Goal: Find specific page/section: Find specific page/section

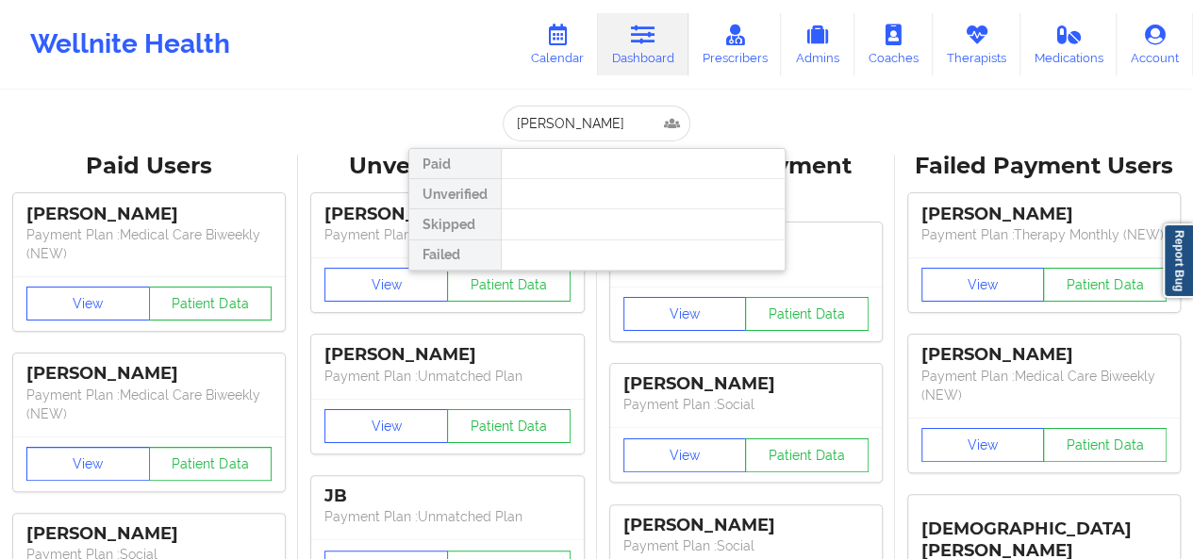
click at [584, 122] on input "[PERSON_NAME]" at bounding box center [596, 124] width 187 height 36
type input "[EMAIL_ADDRESS][DOMAIN_NAME]"
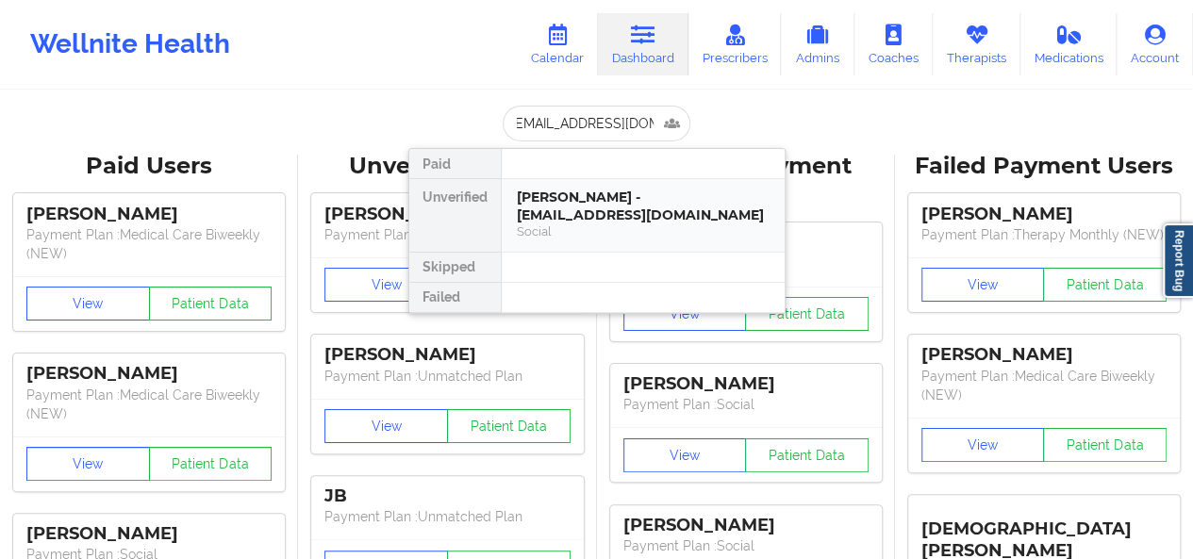
click at [560, 206] on div "[PERSON_NAME] - [EMAIL_ADDRESS][DOMAIN_NAME]" at bounding box center [643, 206] width 253 height 35
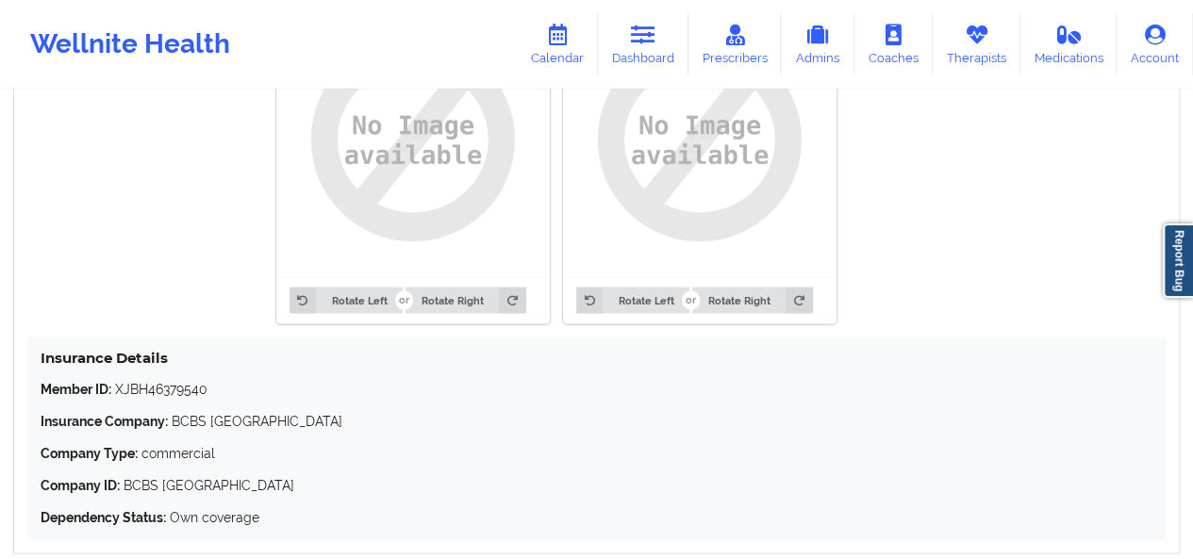
scroll to position [1625, 0]
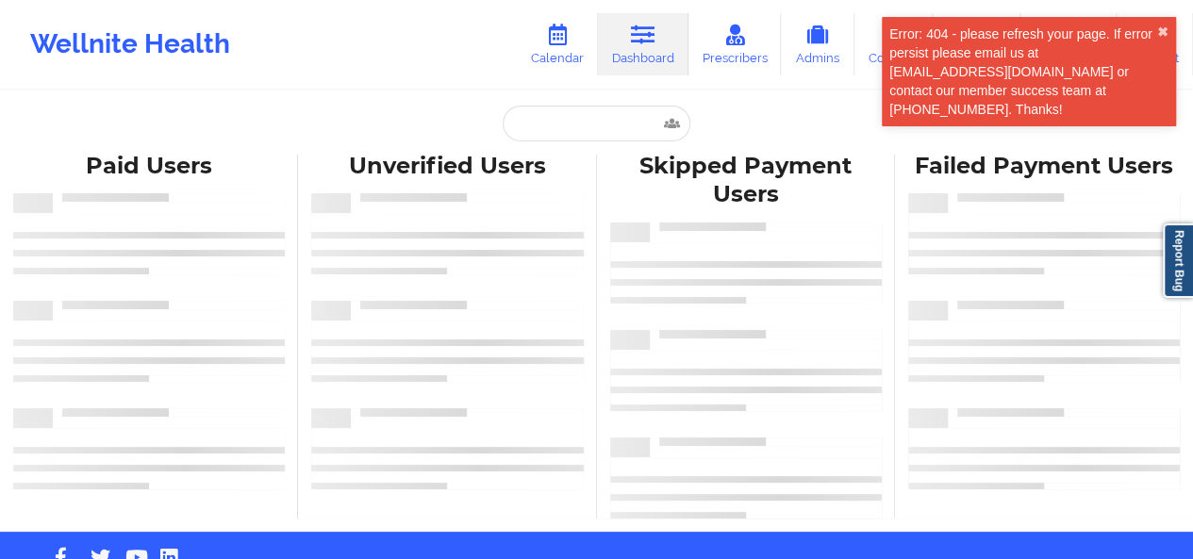
click at [570, 144] on div "Paid Users Unverified Users Skipped Payment Users Failed Payment Users" at bounding box center [596, 336] width 1193 height 390
click at [570, 134] on input "text" at bounding box center [596, 124] width 187 height 36
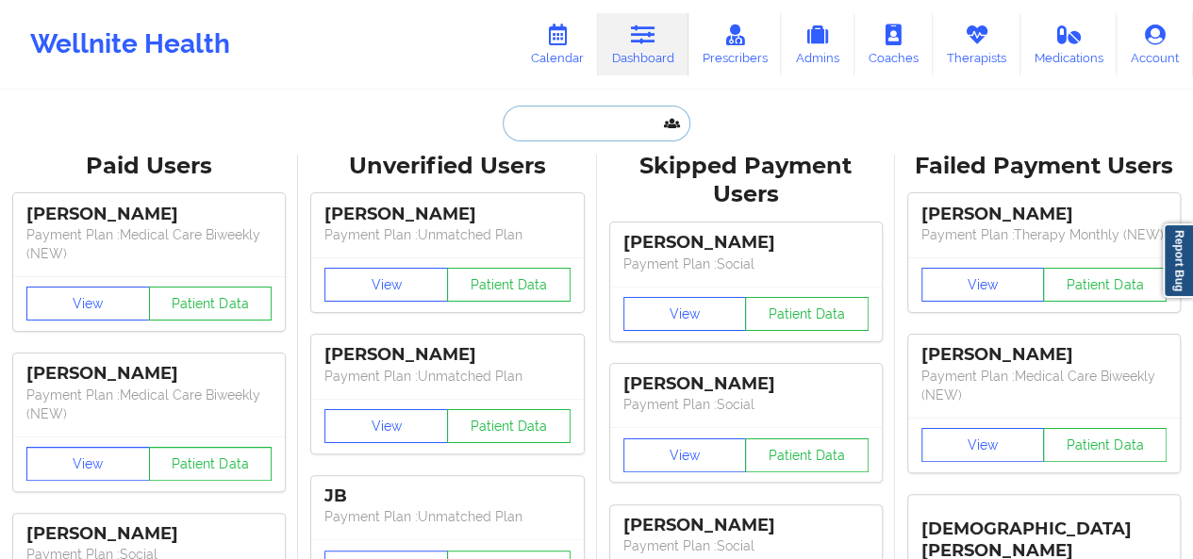
paste input "[EMAIL_ADDRESS][DOMAIN_NAME]"
type input "[EMAIL_ADDRESS][DOMAIN_NAME]"
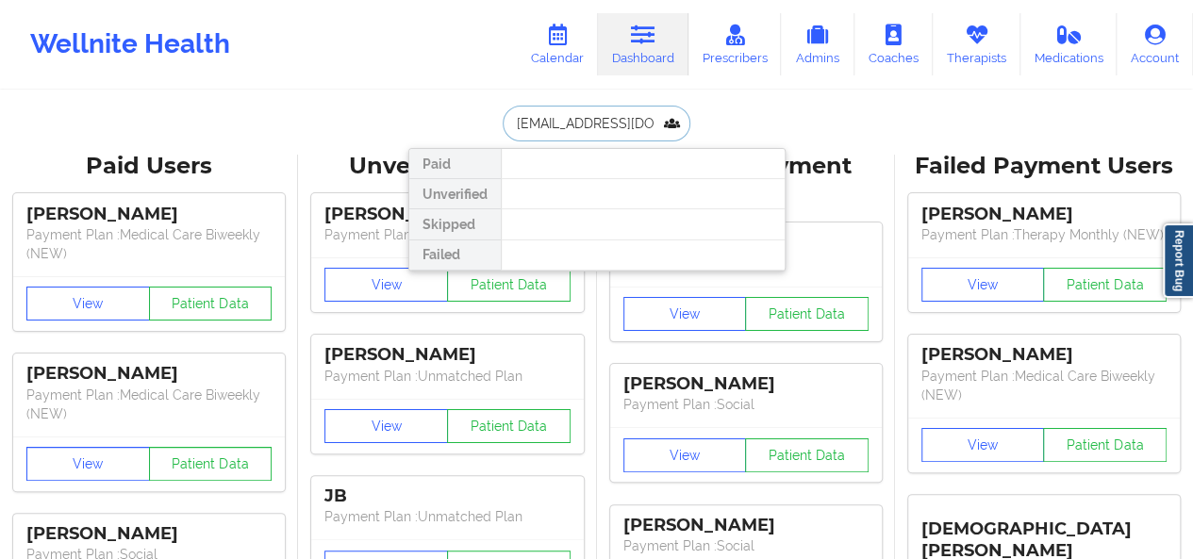
scroll to position [0, 6]
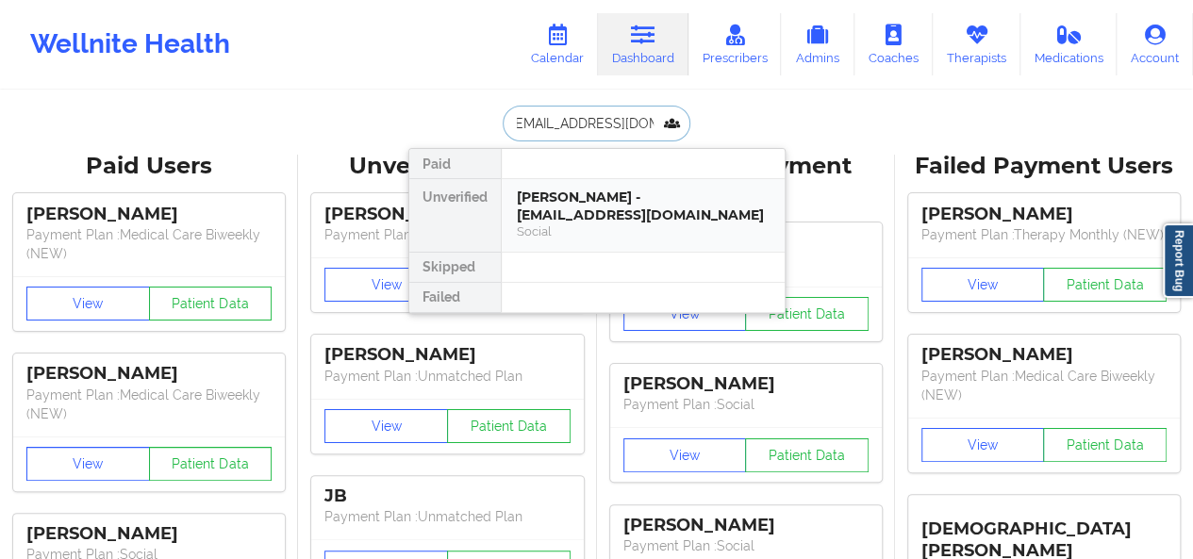
click at [542, 195] on div "[PERSON_NAME] - [EMAIL_ADDRESS][DOMAIN_NAME]" at bounding box center [643, 206] width 253 height 35
